Goal: Task Accomplishment & Management: Use online tool/utility

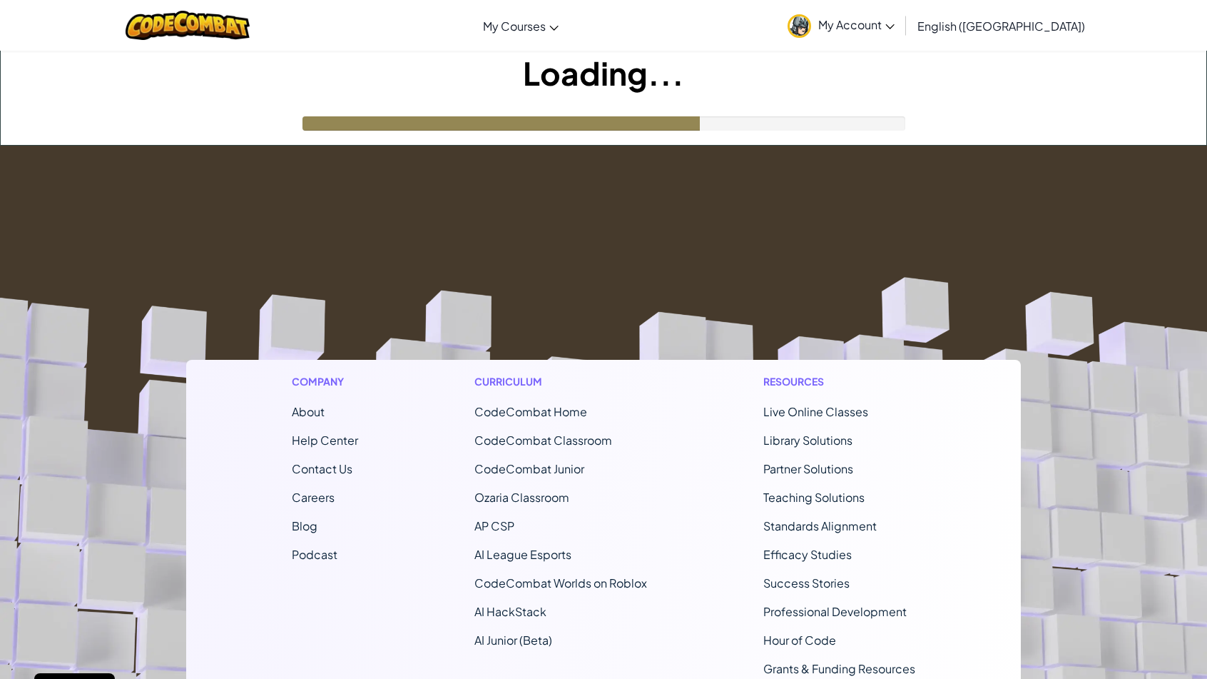
click at [1181, 304] on footer "Company About Help Center Contact Us Careers Blog Podcast Curriculum CodeCombat…" at bounding box center [603, 532] width 1207 height 773
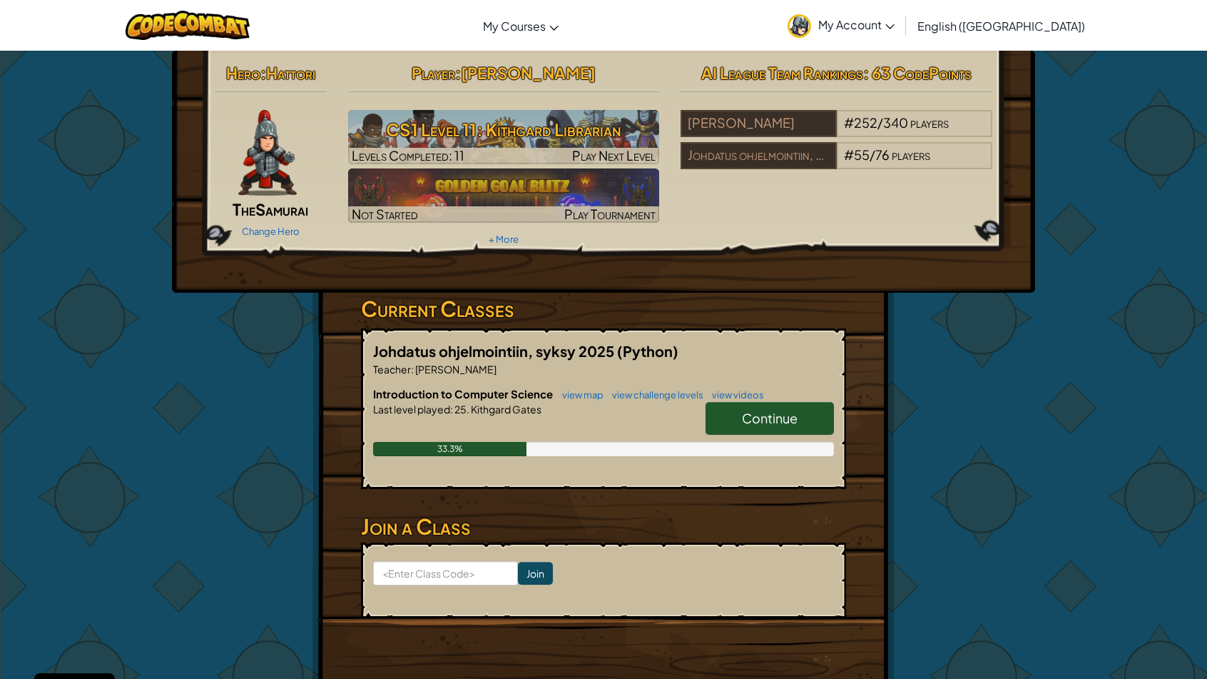
click at [766, 395] on h6 "Introduction to Computer Science view map view challenge levels view videos" at bounding box center [603, 394] width 461 height 16
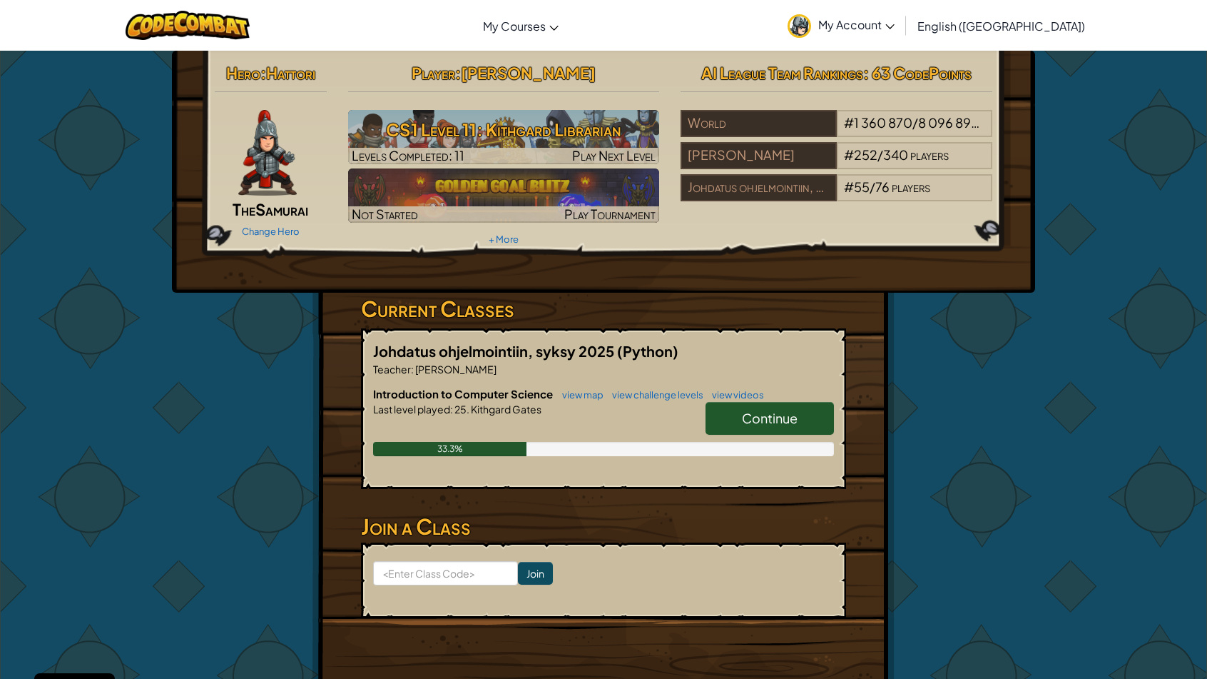
click at [777, 419] on span "Continue" at bounding box center [770, 418] width 56 height 16
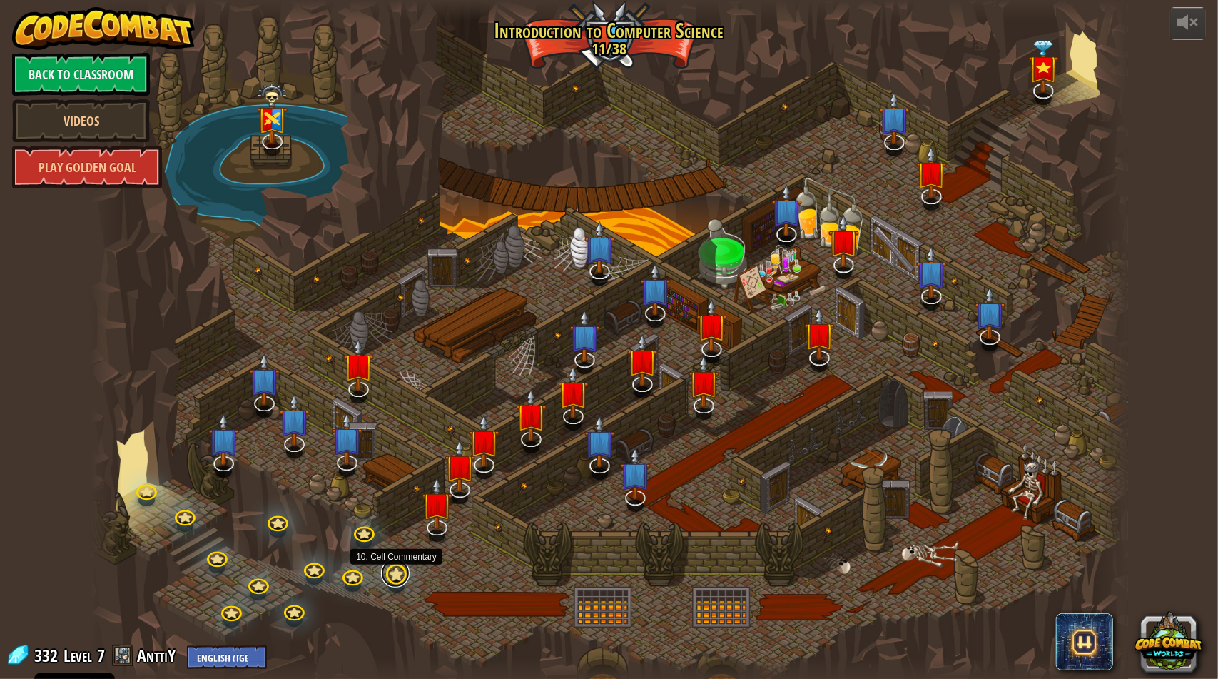
click at [392, 575] on link at bounding box center [395, 573] width 29 height 29
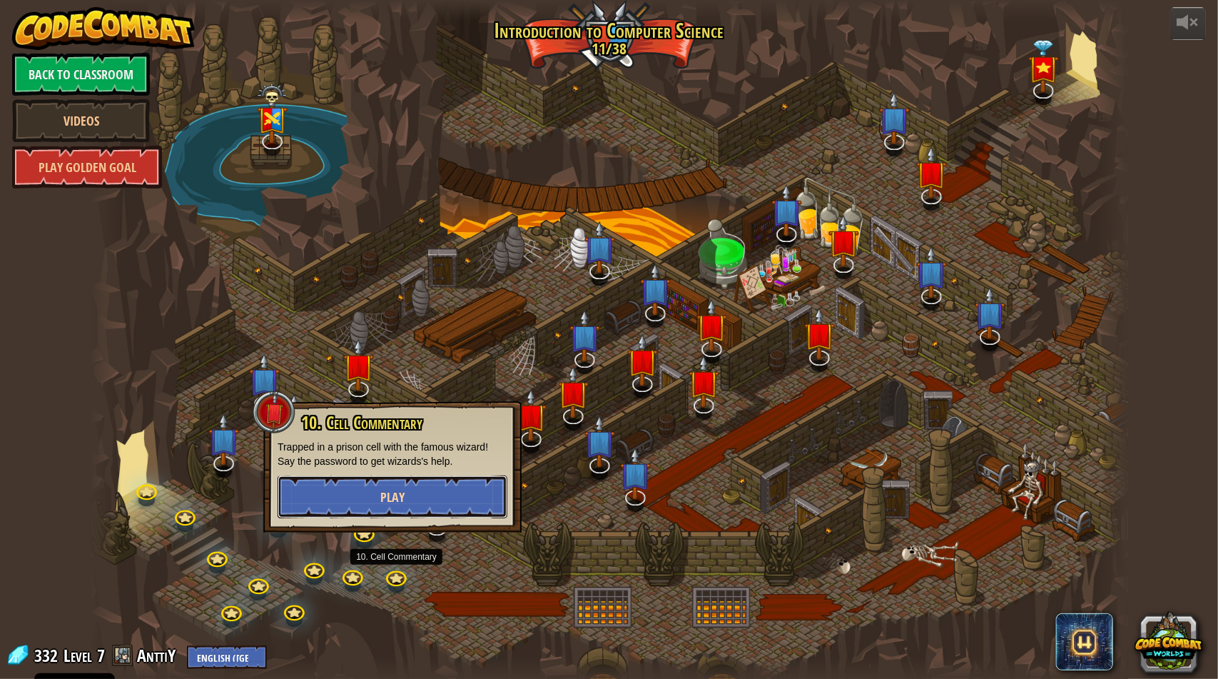
click at [382, 506] on span "Play" at bounding box center [392, 497] width 24 height 18
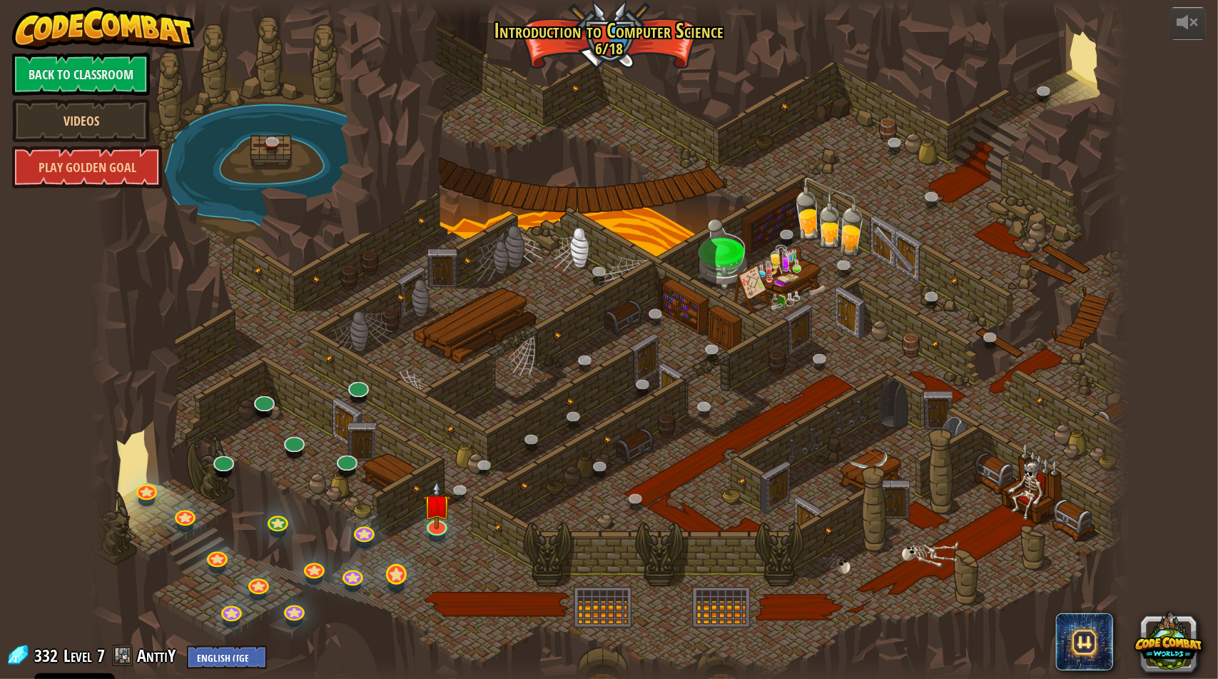
click at [393, 0] on body "Cookie Policy CodeCombat uses a few essential and non-essential cookies. Privac…" at bounding box center [609, 0] width 1218 height 0
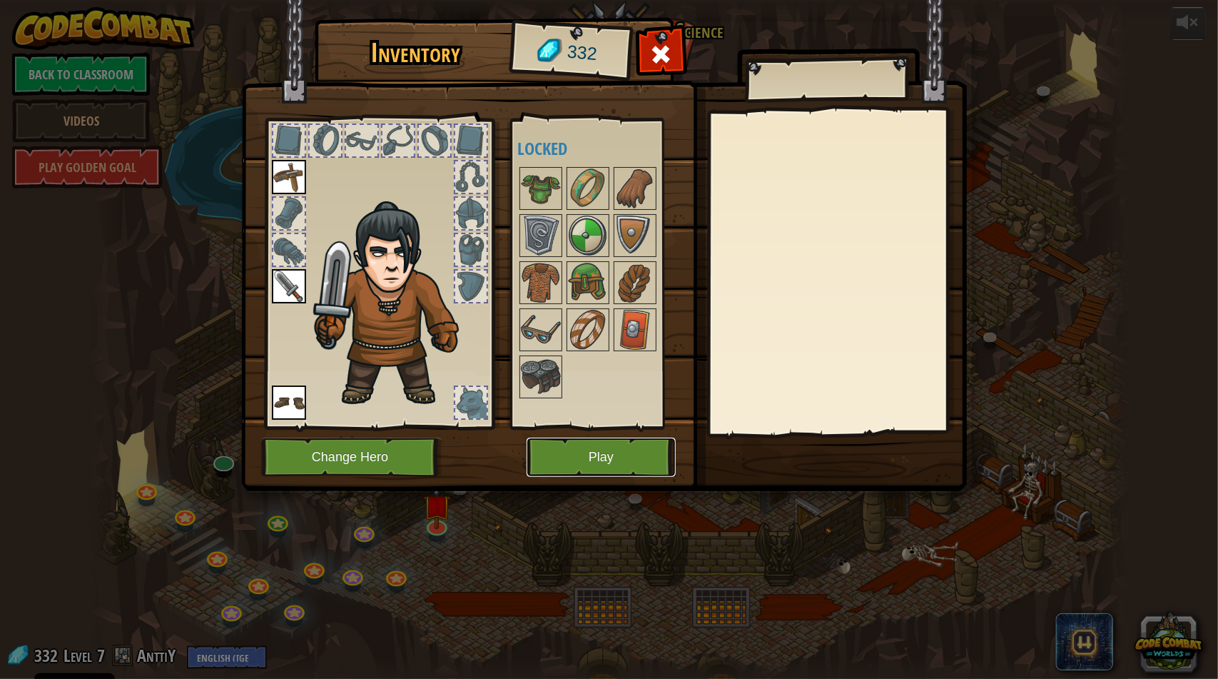
click at [569, 468] on button "Play" at bounding box center [601, 456] width 149 height 39
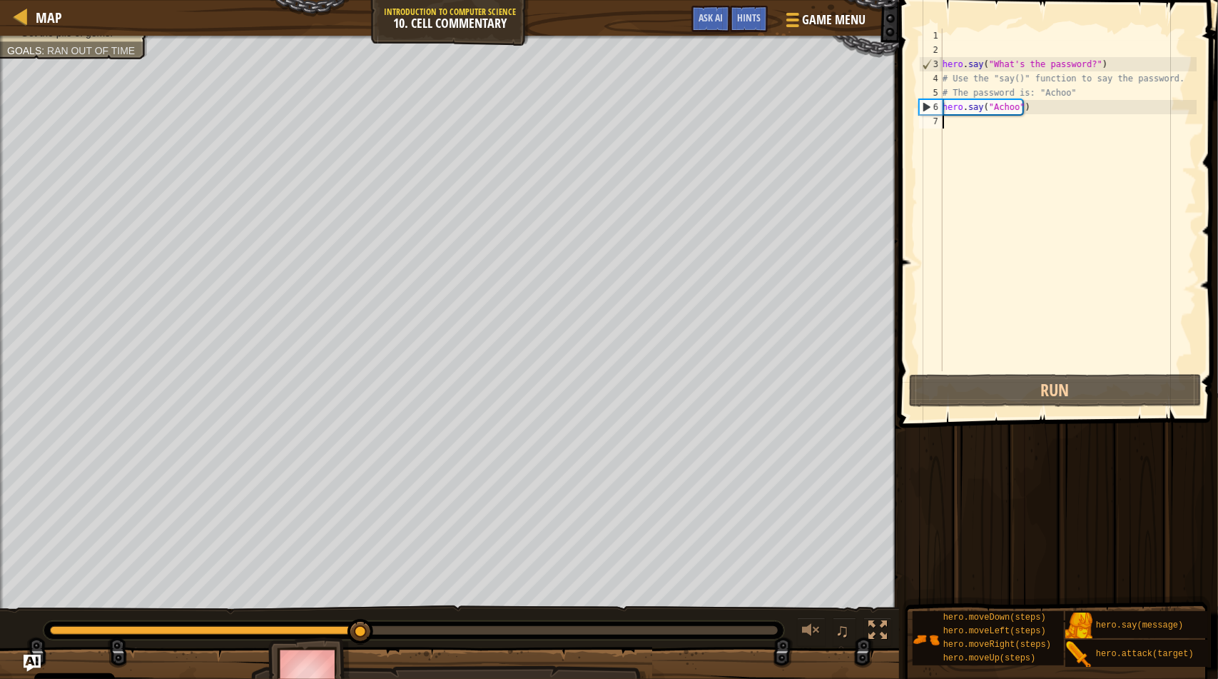
click at [1067, 143] on div "hero . say ( "What's the password?" ) # Use the "say()" function to say the pas…" at bounding box center [1068, 214] width 257 height 371
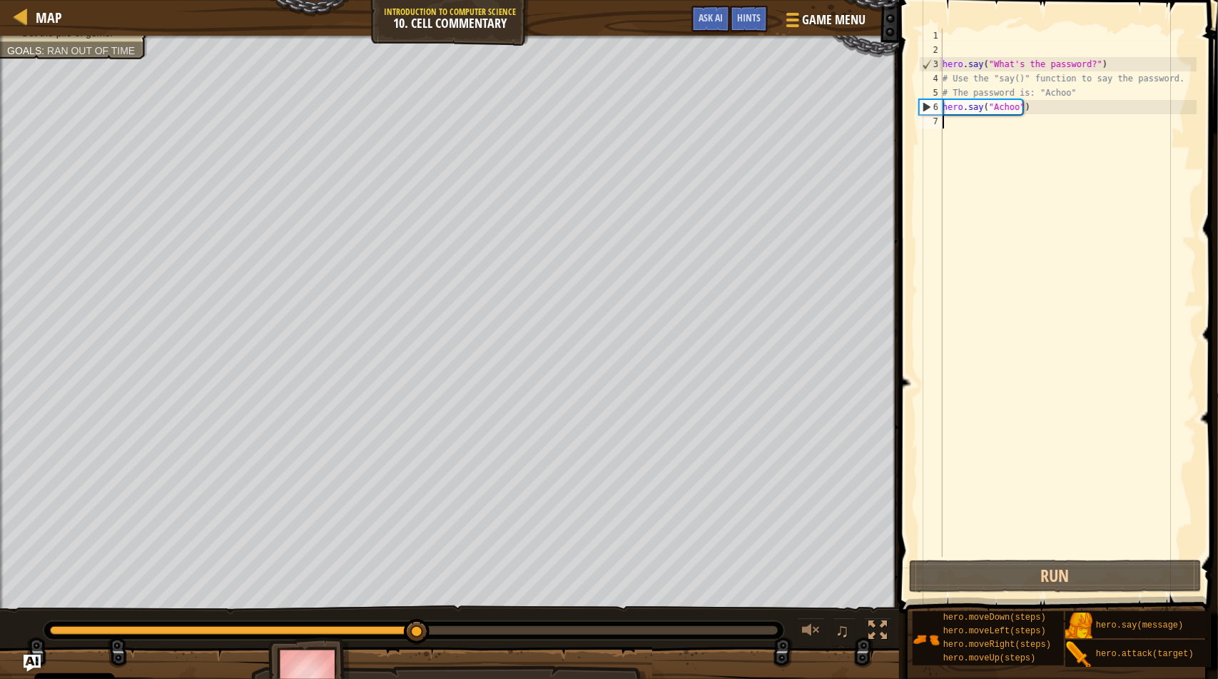
scroll to position [6, 0]
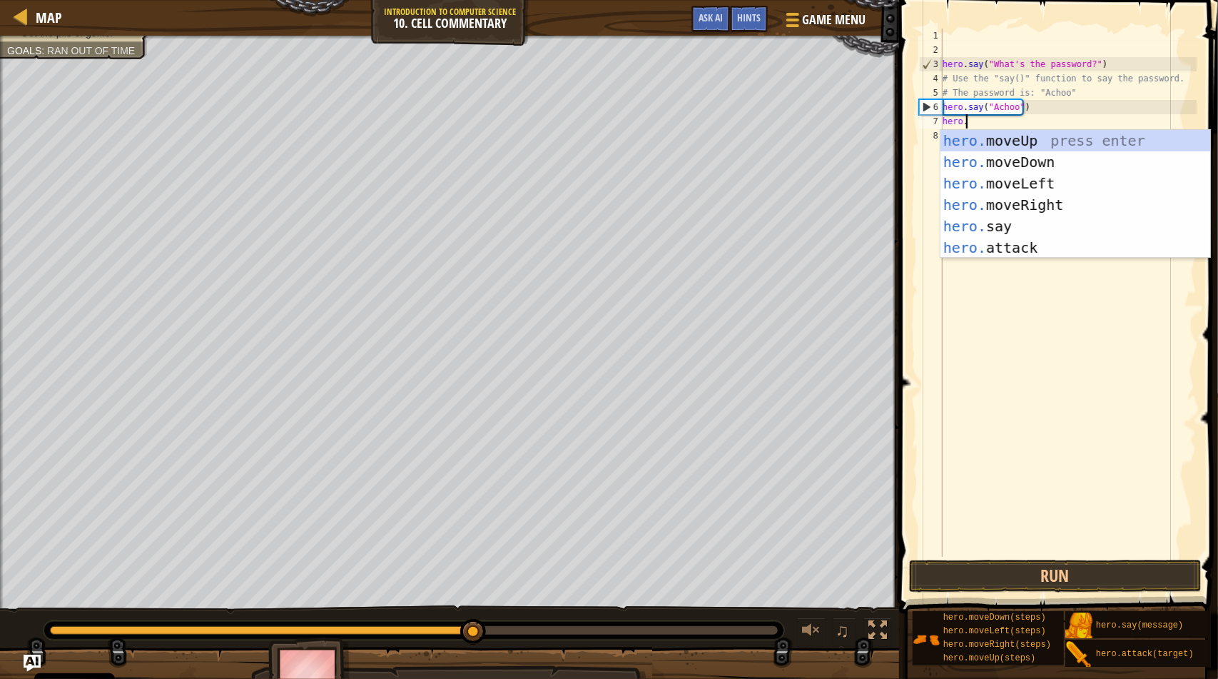
type textarea "hero.move"
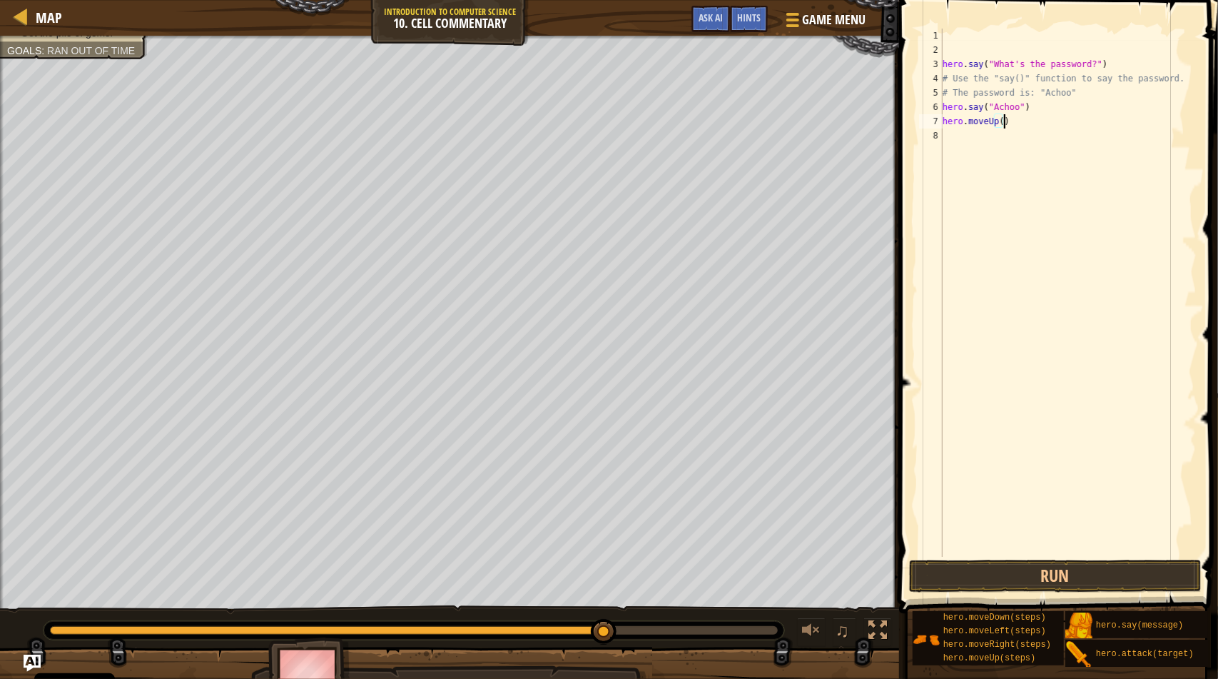
scroll to position [6, 4]
click at [948, 59] on div "hero . say ( "What's the password?" ) # Use the "say()" function to say the pas…" at bounding box center [1068, 307] width 257 height 557
type textarea "# hero.say("What's the password?")"
click at [1069, 587] on button "Run" at bounding box center [1055, 575] width 293 height 33
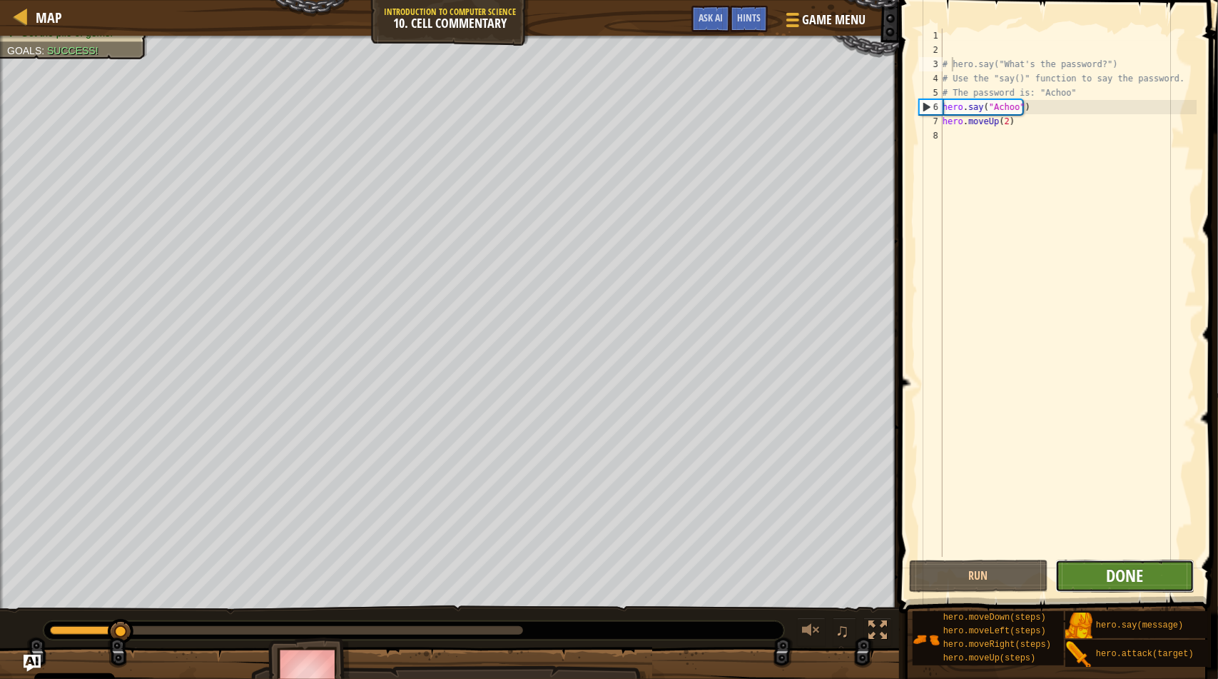
click at [1137, 579] on span "Done" at bounding box center [1124, 575] width 37 height 23
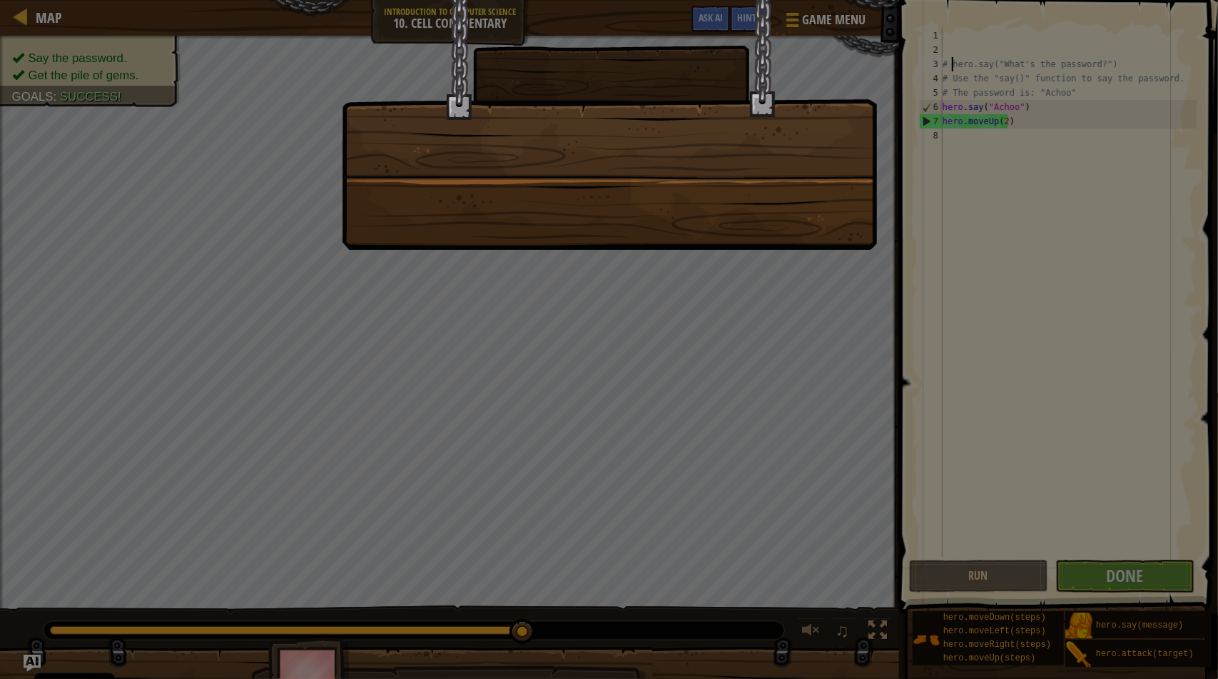
click at [375, 155] on div at bounding box center [609, 125] width 535 height 250
click at [607, 122] on div at bounding box center [609, 125] width 535 height 250
click at [544, 152] on div at bounding box center [609, 125] width 535 height 250
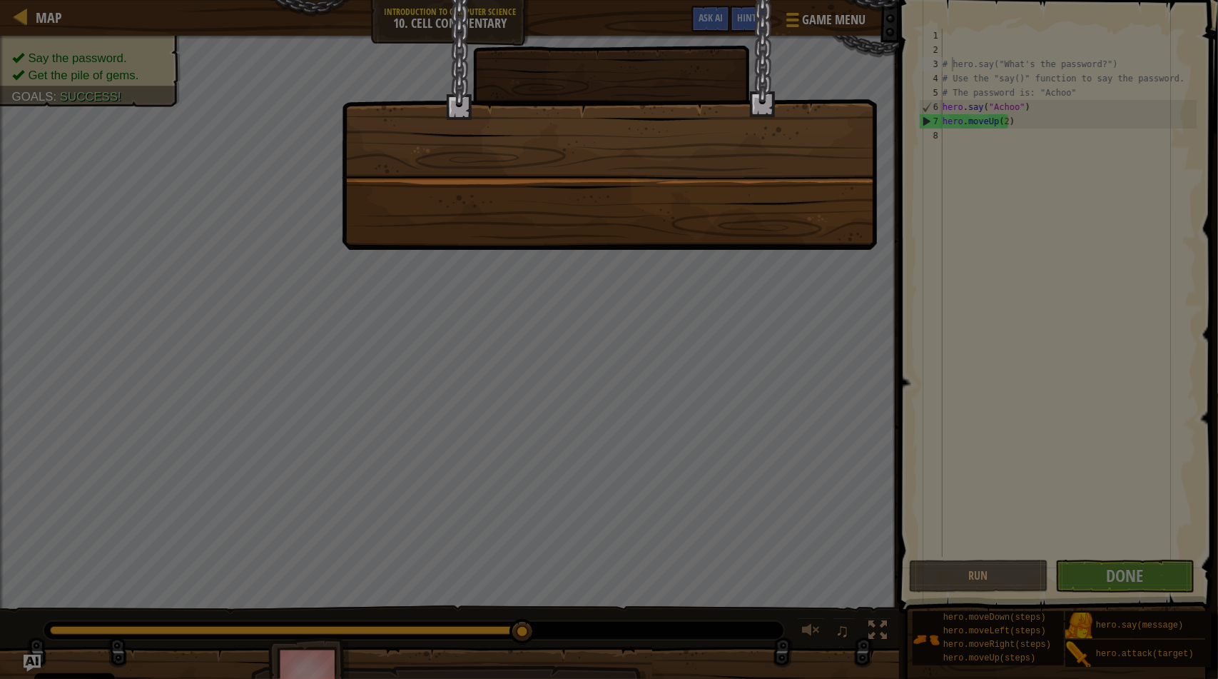
click at [558, 176] on div at bounding box center [609, 125] width 535 height 250
click at [558, 178] on div at bounding box center [609, 125] width 535 height 250
drag, startPoint x: 562, startPoint y: 178, endPoint x: 570, endPoint y: 181, distance: 8.1
click at [562, 179] on div at bounding box center [609, 125] width 535 height 250
